Goal: Navigation & Orientation: Understand site structure

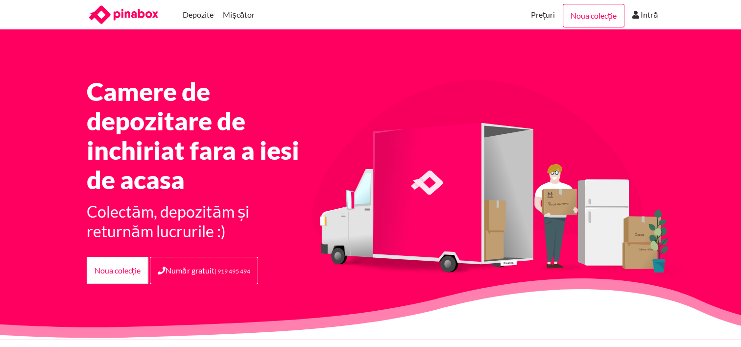
drag, startPoint x: 325, startPoint y: 51, endPoint x: 286, endPoint y: 64, distance: 40.7
click at [286, 64] on section "Camere de depozitare de inchiriat fara a iesi de acasa Colectăm, depozităm și r…" at bounding box center [370, 183] width 741 height 309
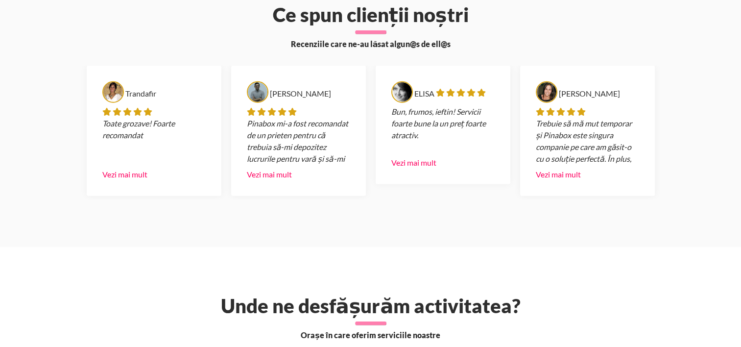
scroll to position [2937, 0]
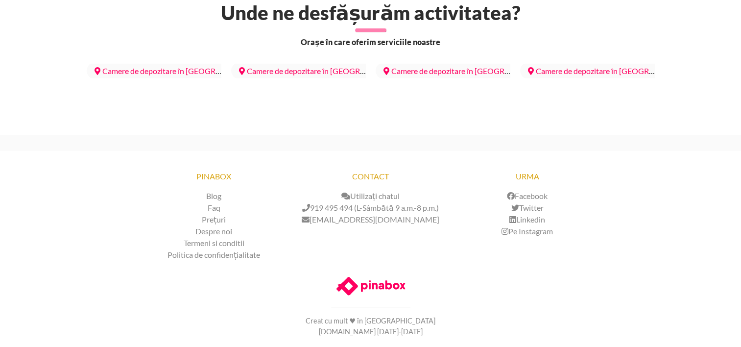
click at [227, 231] on li "Despre noi" at bounding box center [214, 231] width 157 height 12
click at [225, 227] on link "Despre noi" at bounding box center [213, 230] width 37 height 9
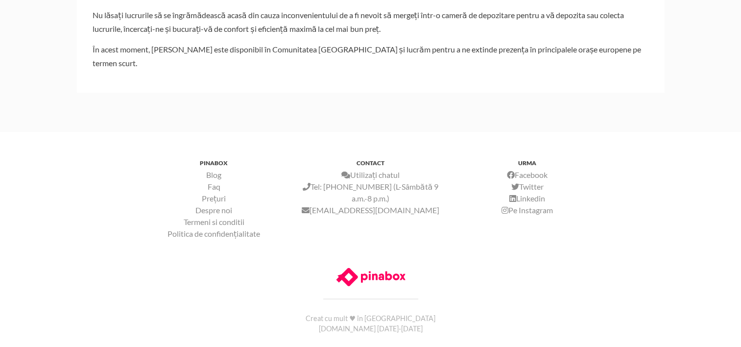
scroll to position [365, 0]
click at [214, 169] on link "Blog" at bounding box center [213, 173] width 15 height 9
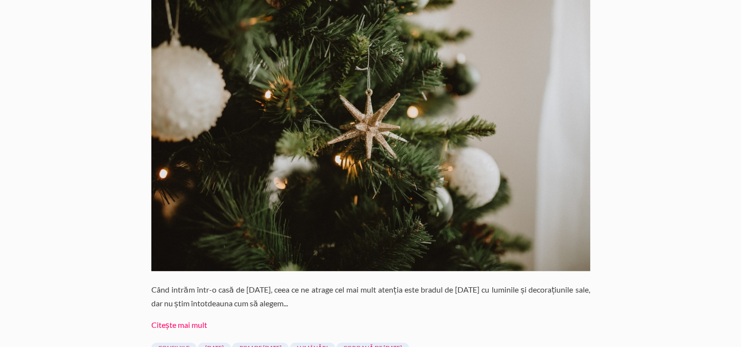
scroll to position [4053, 0]
